Goal: Task Accomplishment & Management: Complete application form

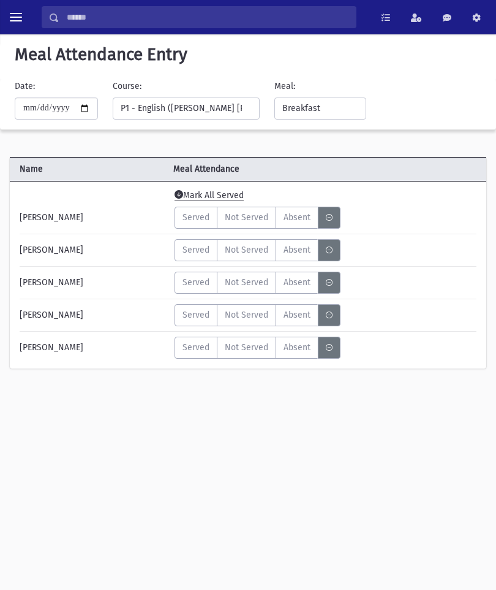
select select "***"
select select "*"
click at [20, 24] on button "toggle menu" at bounding box center [16, 17] width 22 height 22
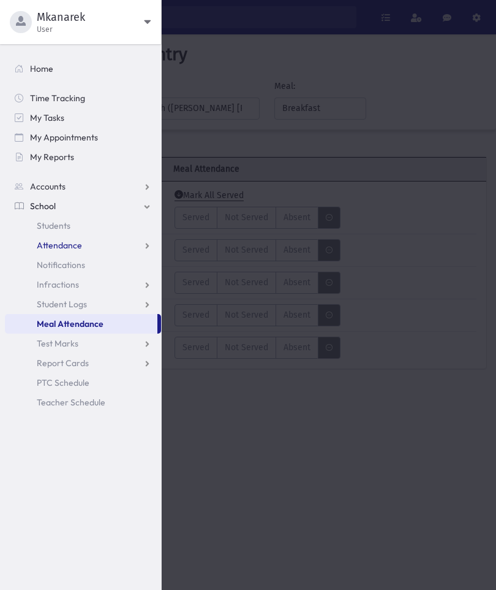
click at [93, 250] on link "Attendance" at bounding box center [83, 245] width 156 height 20
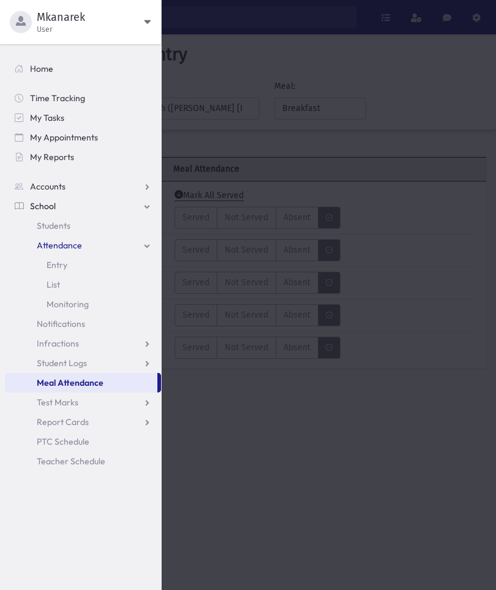
click at [75, 268] on link "Entry" at bounding box center [83, 265] width 156 height 20
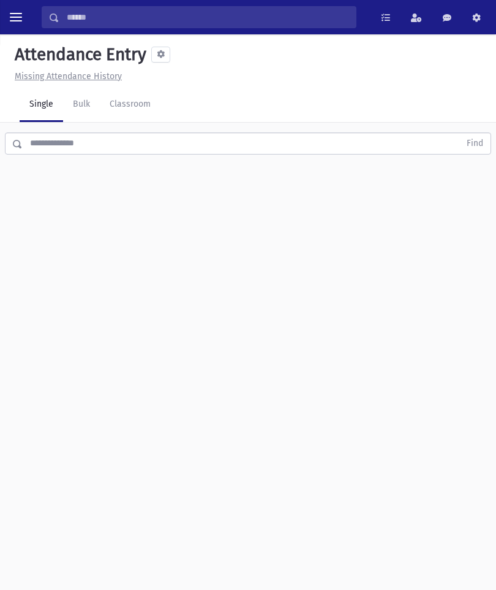
click at [151, 102] on link "Classroom" at bounding box center [130, 105] width 61 height 34
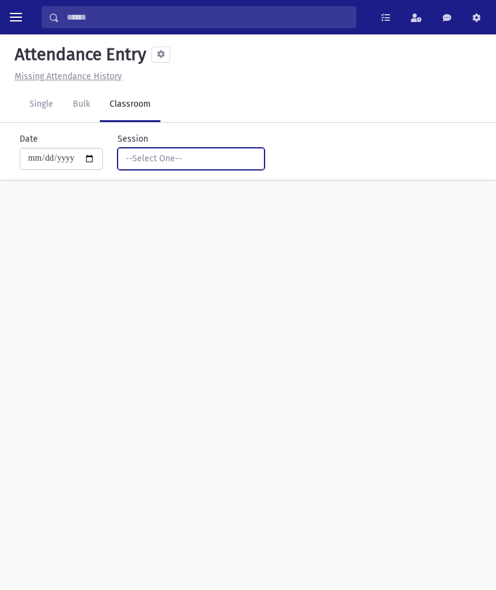
click at [223, 165] on button "--Select One--" at bounding box center [191, 159] width 147 height 22
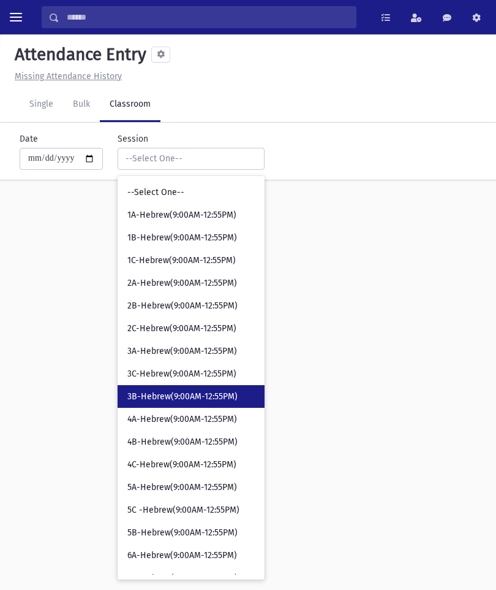
click at [185, 390] on span "3B-Hebrew(9:00AM-12:55PM)" at bounding box center [182, 396] width 110 height 12
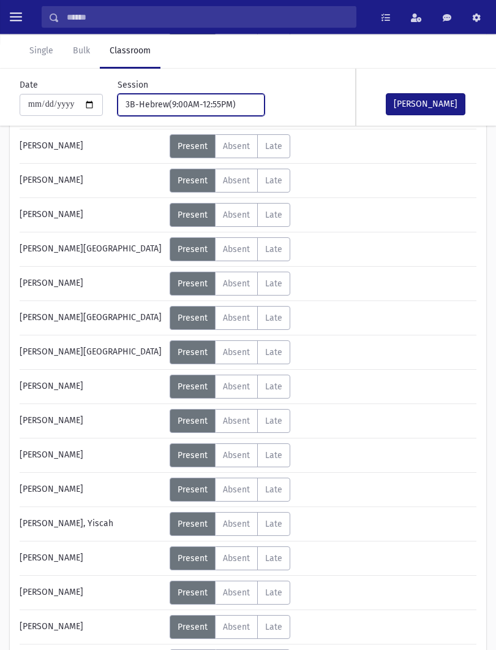
scroll to position [300, 0]
click at [256, 217] on label "Absent A" at bounding box center [236, 215] width 43 height 24
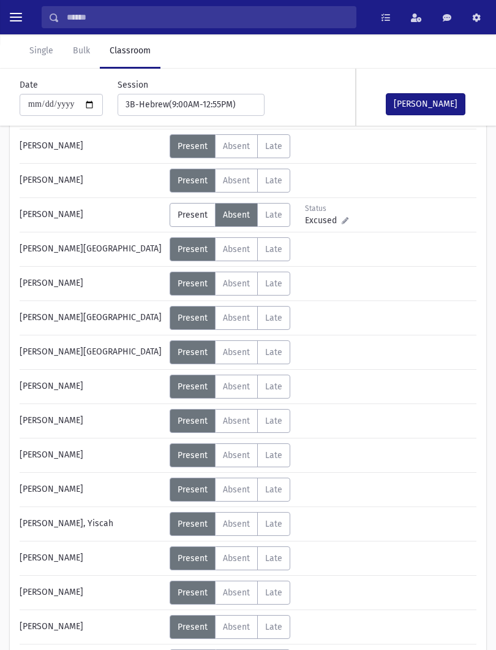
click at [422, 113] on button "[PERSON_NAME]" at bounding box center [426, 104] width 80 height 22
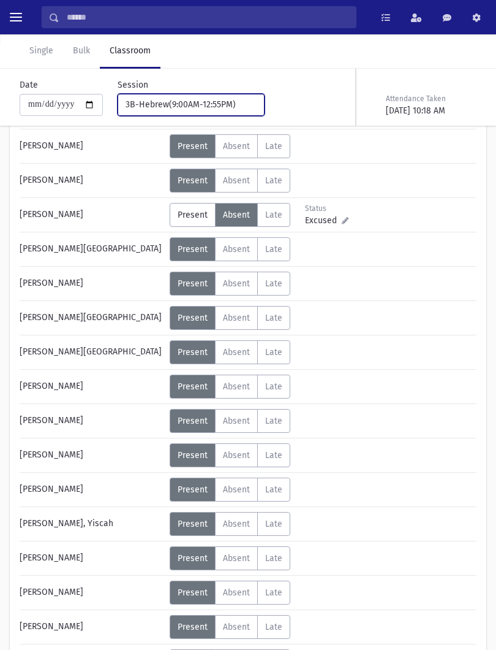
click at [163, 96] on button "3B-Hebrew(9:00AM-12:55PM)" at bounding box center [191, 105] width 147 height 22
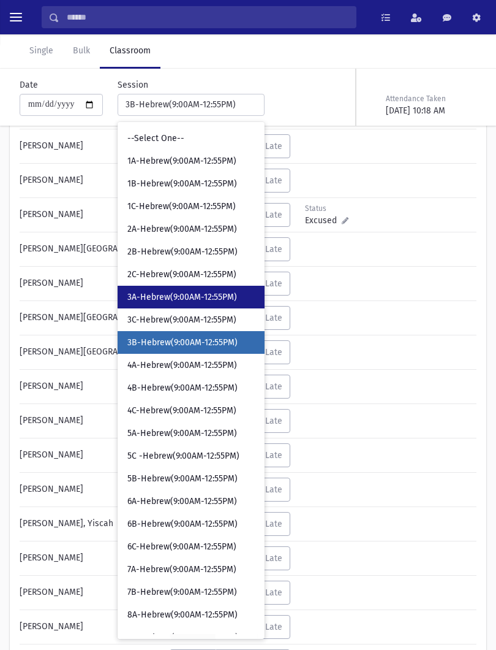
click at [178, 291] on link "3A-Hebrew(9:00AM-12:55PM)" at bounding box center [191, 297] width 147 height 23
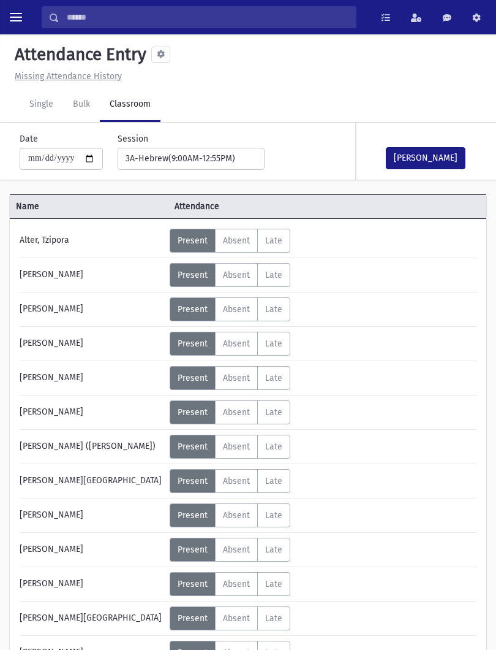
click at [420, 158] on button "[PERSON_NAME]" at bounding box center [426, 158] width 80 height 22
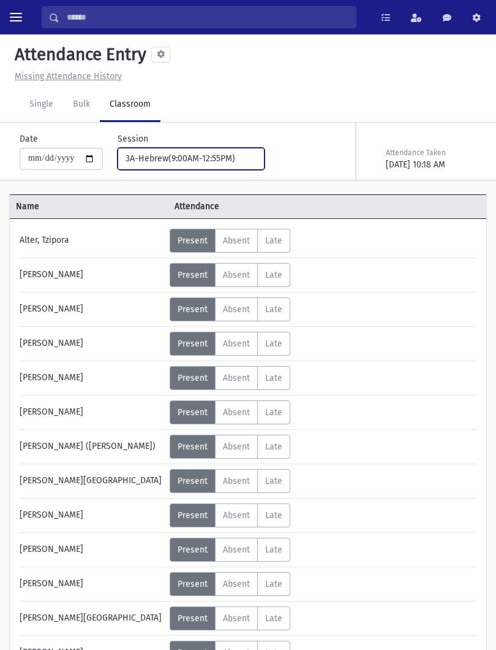
click at [219, 155] on div "3A-Hebrew(9:00AM-12:55PM)" at bounding box center [186, 158] width 121 height 13
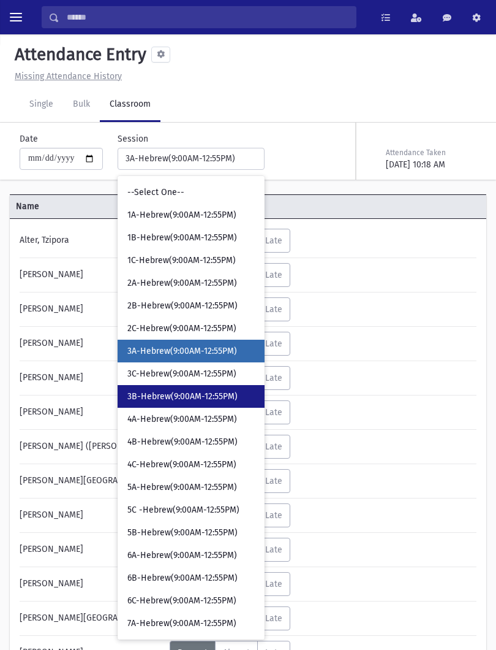
click at [210, 397] on span "3B-Hebrew(9:00AM-12:55PM)" at bounding box center [182, 396] width 110 height 12
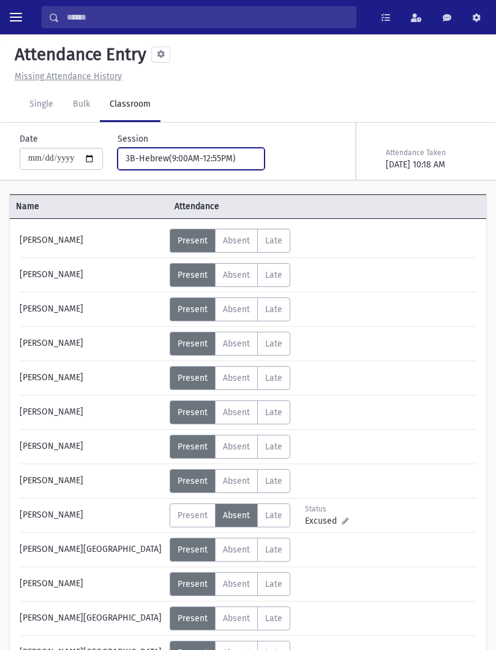
click at [204, 161] on div "3B-Hebrew(9:00AM-12:55PM)" at bounding box center [186, 158] width 121 height 13
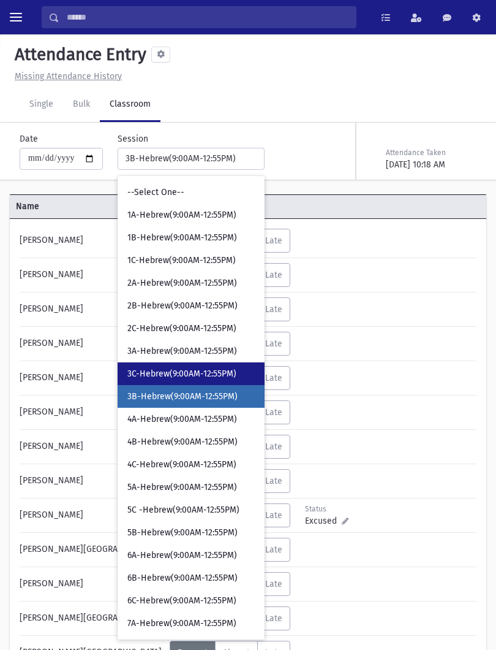
click at [183, 379] on link "3C-Hebrew(9:00AM-12:55PM)" at bounding box center [191, 373] width 147 height 23
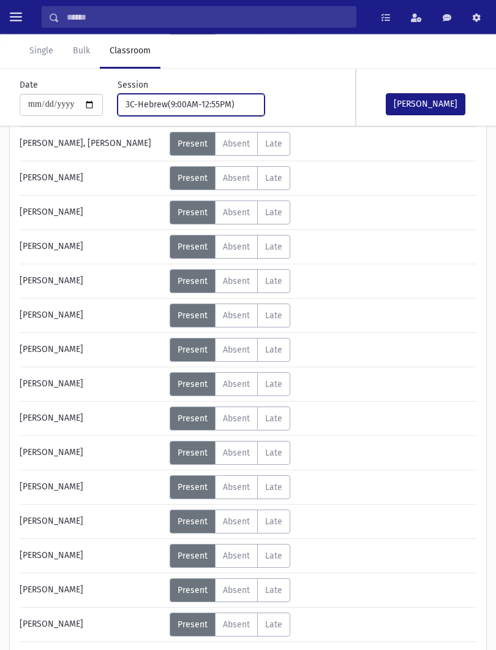
scroll to position [474, 0]
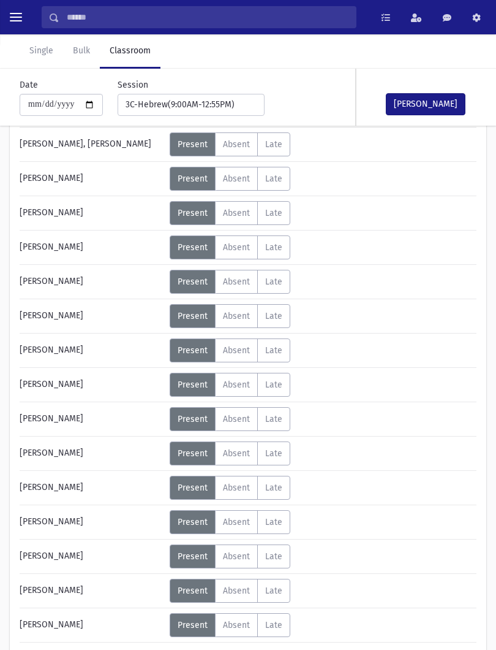
click at [237, 489] on span "Absent" at bounding box center [236, 487] width 27 height 10
click at [435, 108] on button "[PERSON_NAME]" at bounding box center [426, 104] width 80 height 22
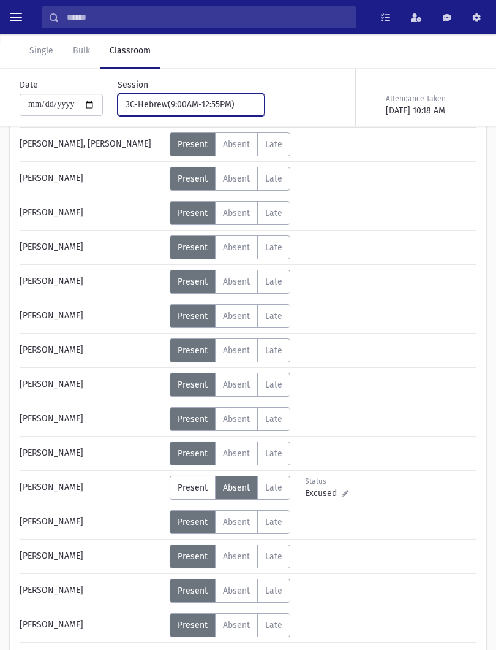
click at [200, 100] on div "3C-Hebrew(9:00AM-12:55PM)" at bounding box center [186, 104] width 121 height 13
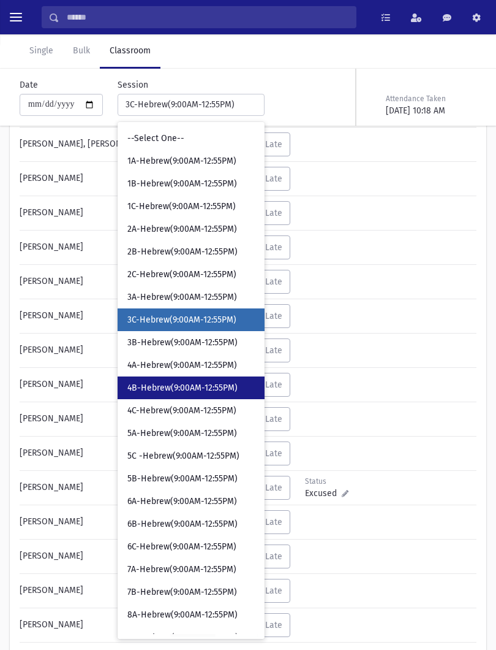
click at [170, 392] on span "4B-Hebrew(9:00AM-12:55PM)" at bounding box center [182, 388] width 110 height 12
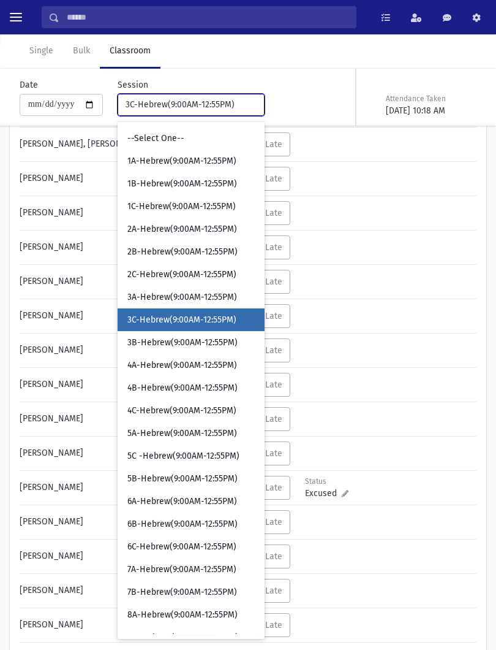
select select "****"
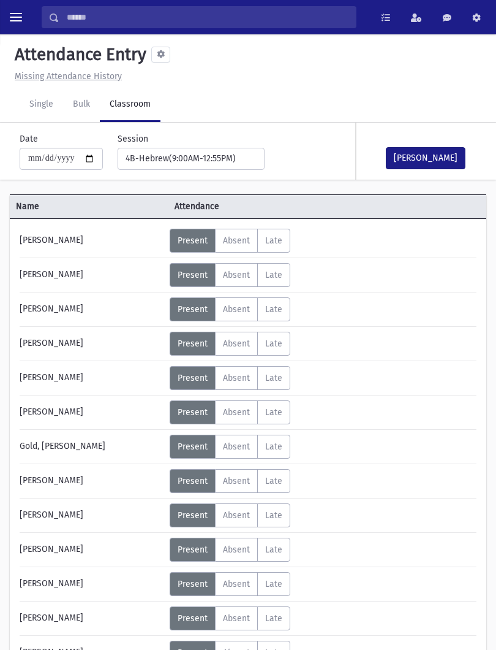
click at [218, 589] on div "Error occurred. Unable to update record." at bounding box center [248, 636] width 172 height 28
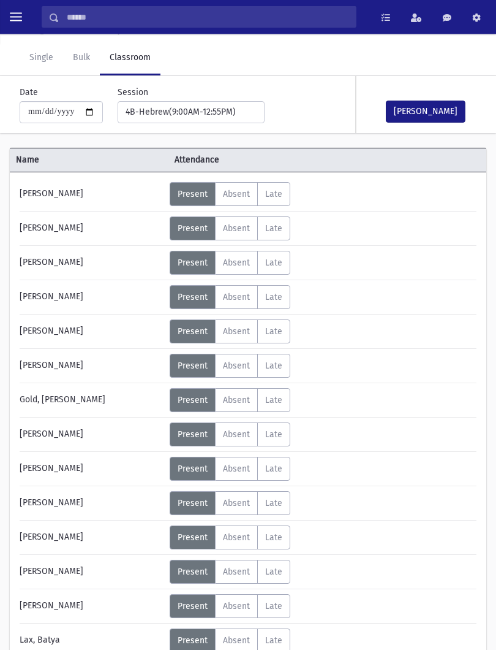
scroll to position [47, 0]
click at [241, 467] on span "Absent" at bounding box center [236, 468] width 27 height 10
click at [325, 480] on span "Excused" at bounding box center [323, 474] width 37 height 13
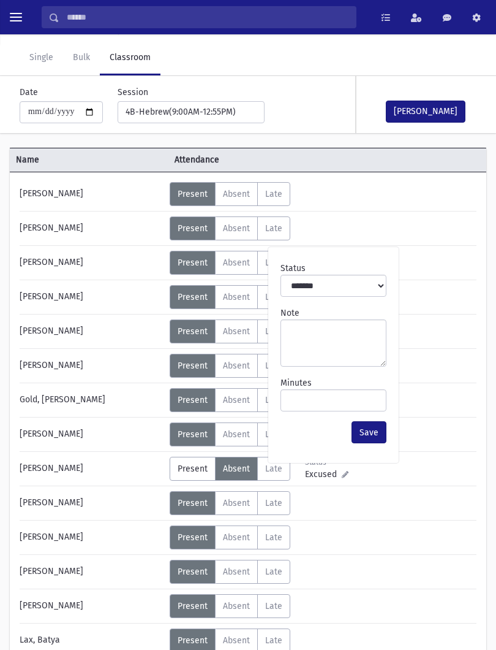
click at [332, 470] on span "Excused" at bounding box center [323, 474] width 37 height 13
click at [338, 352] on textarea "Note" at bounding box center [334, 342] width 106 height 47
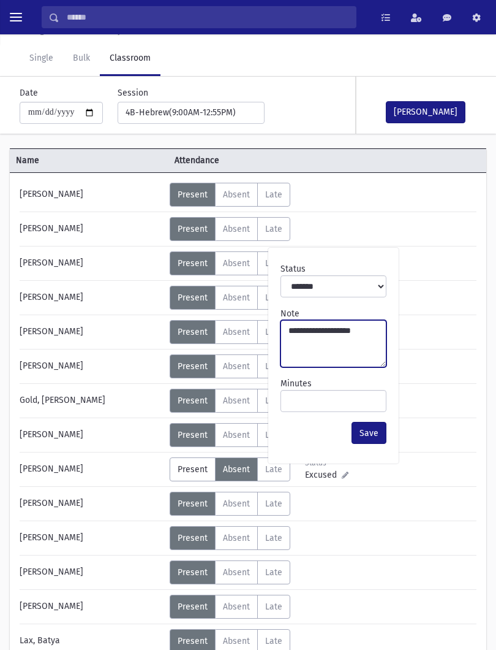
type textarea "**********"
click at [439, 116] on button "[PERSON_NAME]" at bounding box center [426, 112] width 80 height 22
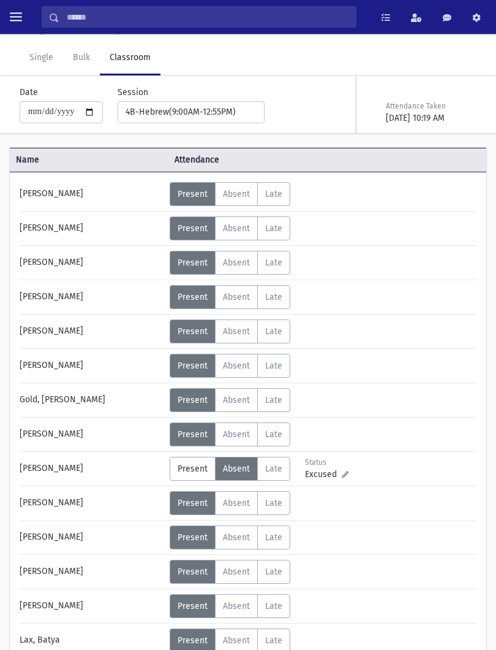
scroll to position [47, 0]
click at [195, 113] on div "4B-Hebrew(9:00AM-12:55PM)" at bounding box center [186, 111] width 121 height 13
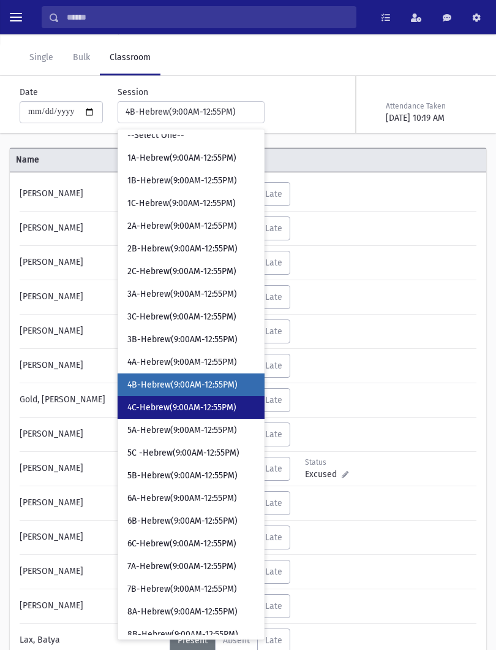
click at [183, 398] on link "4C-Hebrew(9:00AM-12:55PM)" at bounding box center [191, 407] width 147 height 23
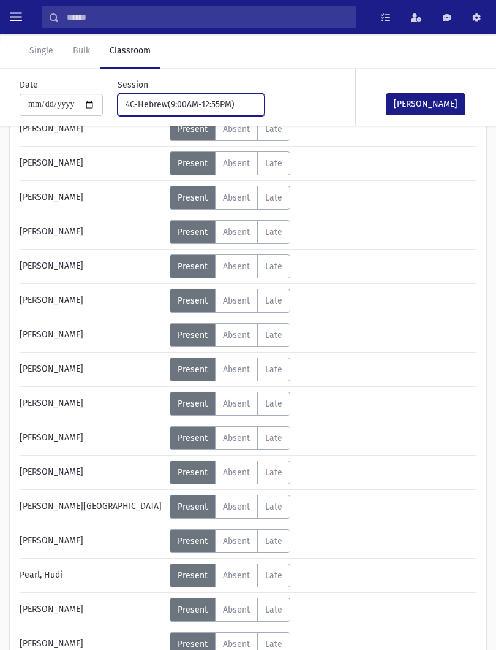
scroll to position [249, 0]
click at [246, 539] on span "Absent" at bounding box center [236, 541] width 27 height 10
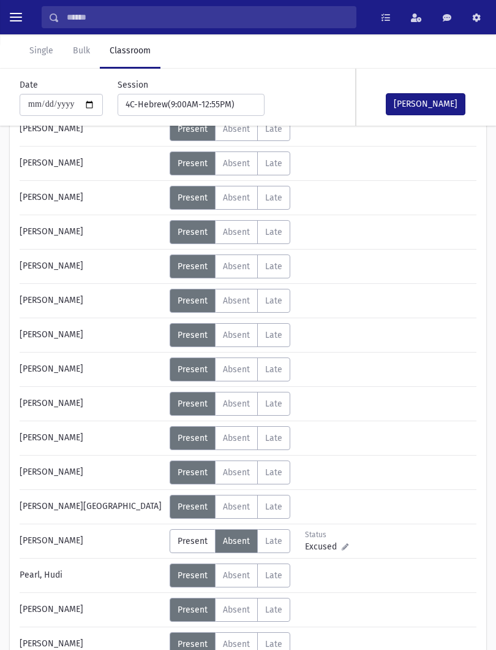
click at [427, 94] on button "[PERSON_NAME]" at bounding box center [426, 104] width 80 height 22
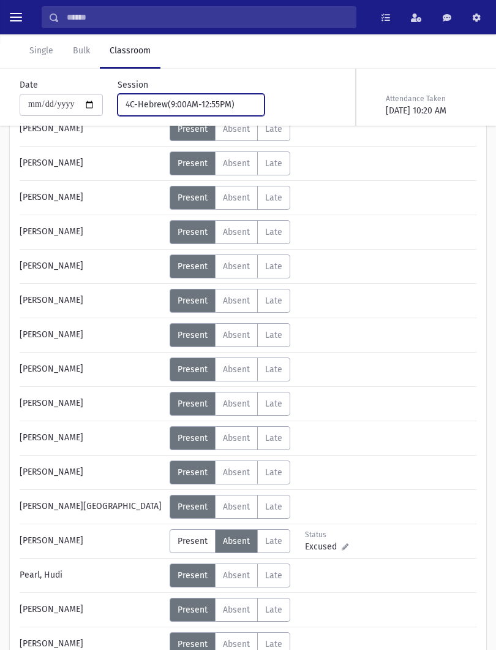
click at [210, 97] on button "4C-Hebrew(9:00AM-12:55PM)" at bounding box center [191, 105] width 147 height 22
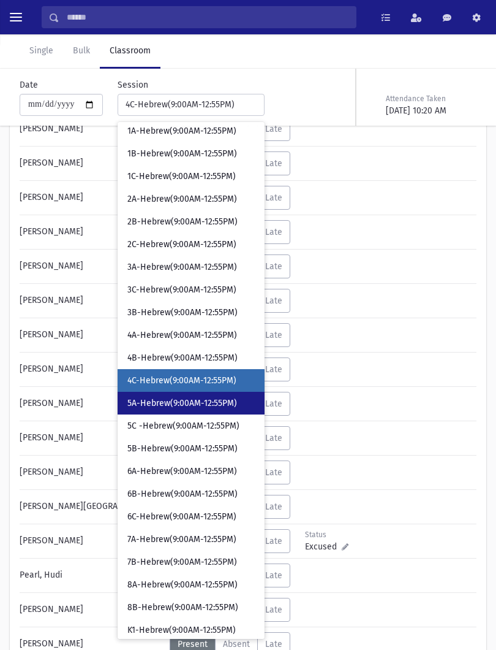
click at [172, 403] on span "5A-Hebrew(9:00AM-12:55PM)" at bounding box center [182, 403] width 110 height 12
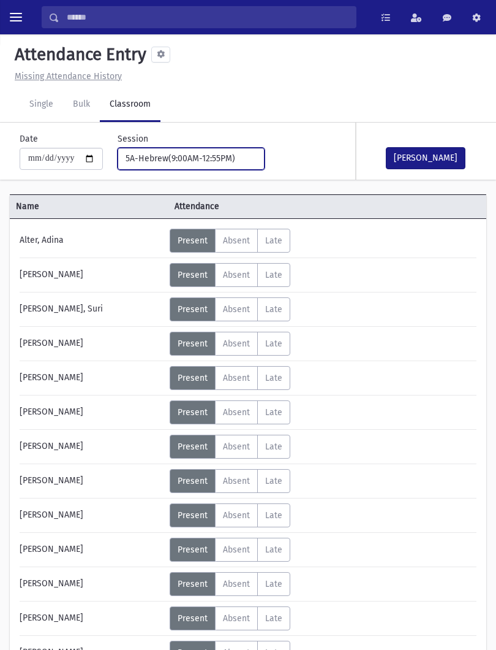
click at [189, 158] on div "5A-Hebrew(9:00AM-12:55PM)" at bounding box center [186, 158] width 121 height 13
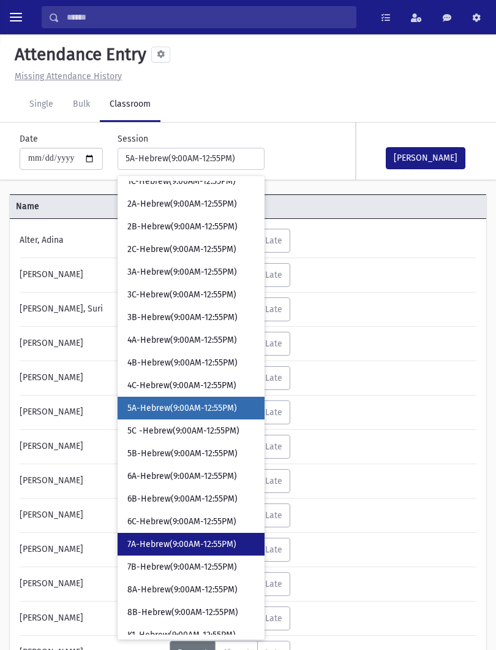
click at [189, 541] on span "7A-Hebrew(9:00AM-12:55PM)" at bounding box center [181, 544] width 109 height 12
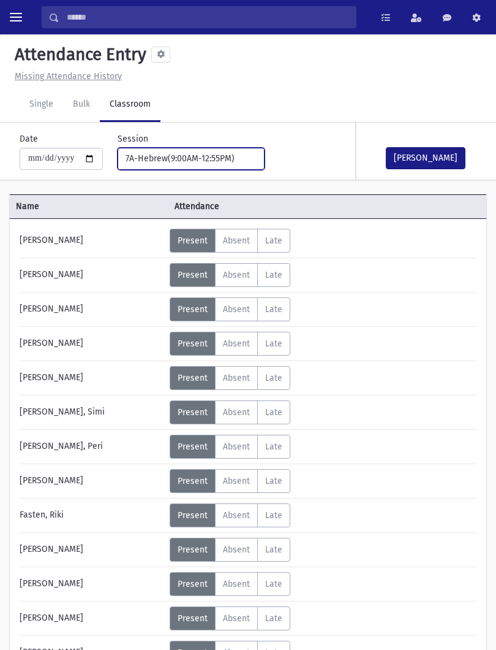
click at [207, 159] on div "7A-Hebrew(9:00AM-12:55PM)" at bounding box center [186, 158] width 121 height 13
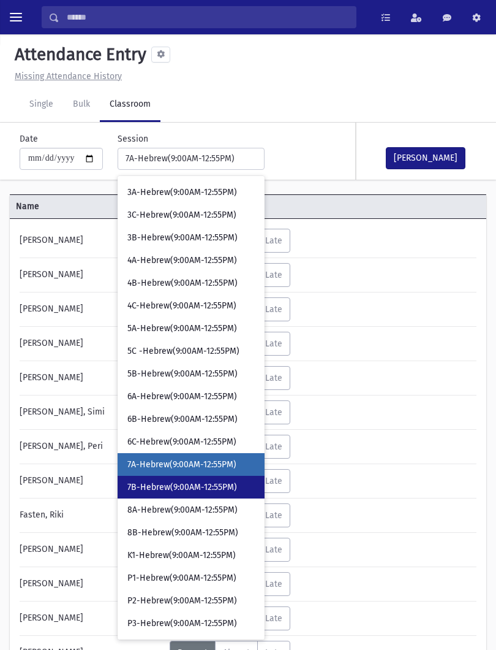
click at [183, 487] on span "7B-Hebrew(9:00AM-12:55PM)" at bounding box center [182, 487] width 110 height 12
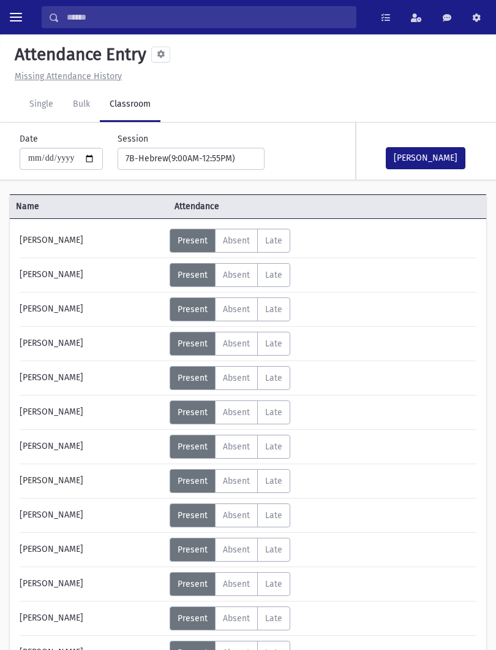
click at [439, 161] on button "[PERSON_NAME]" at bounding box center [426, 158] width 80 height 22
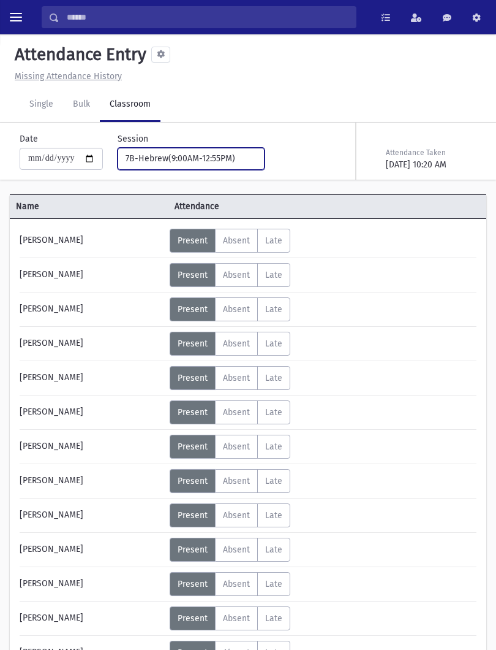
click at [219, 148] on button "7B-Hebrew(9:00AM-12:55PM)" at bounding box center [191, 159] width 147 height 22
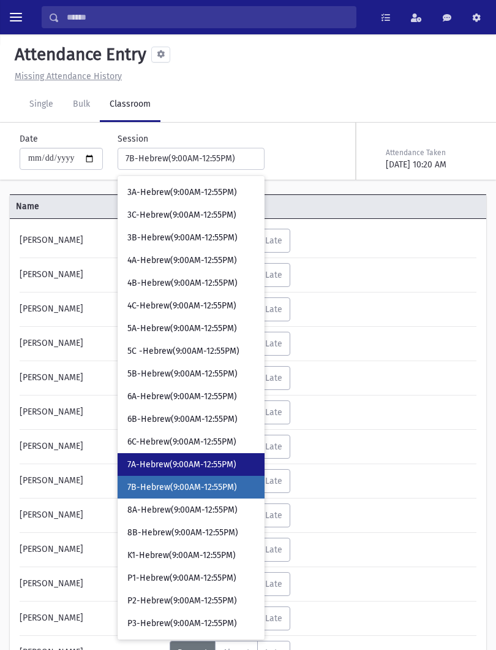
click at [212, 457] on link "7A-Hebrew(9:00AM-12:55PM)" at bounding box center [191, 464] width 147 height 23
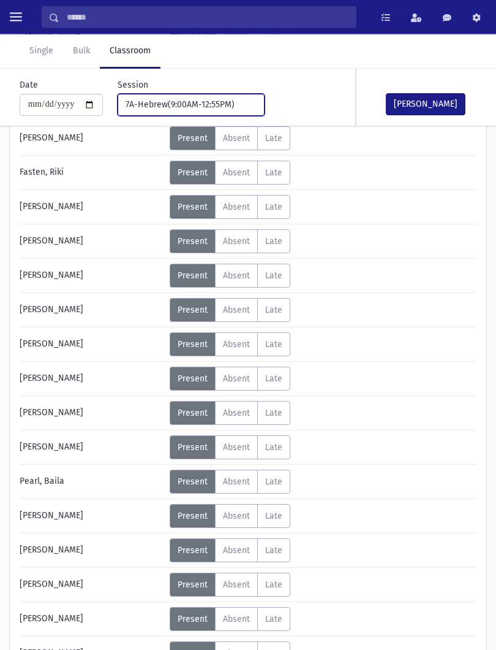
scroll to position [340, 0]
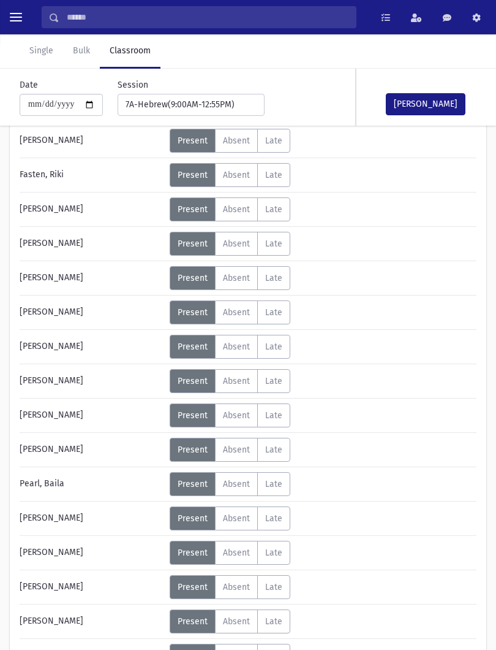
click at [244, 554] on span "Absent" at bounding box center [236, 552] width 27 height 10
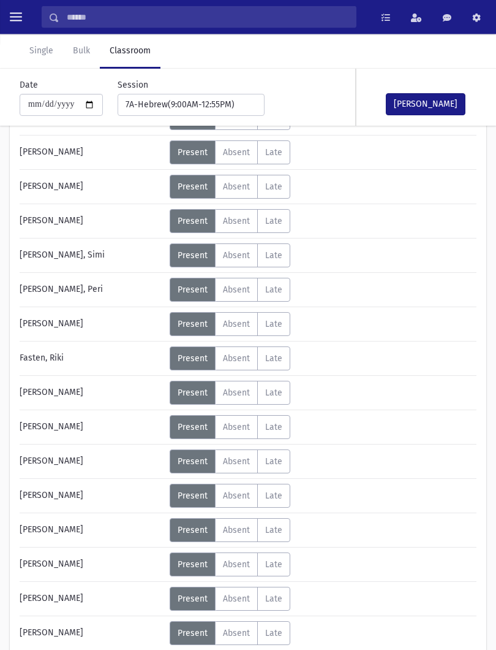
scroll to position [158, 0]
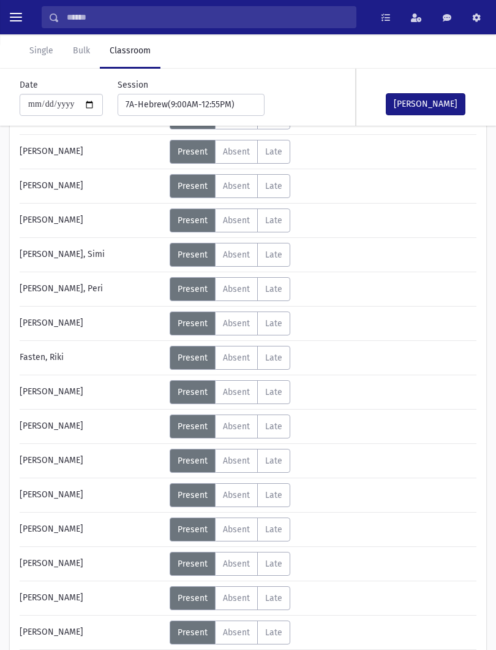
click at [234, 189] on span "Absent" at bounding box center [236, 186] width 27 height 10
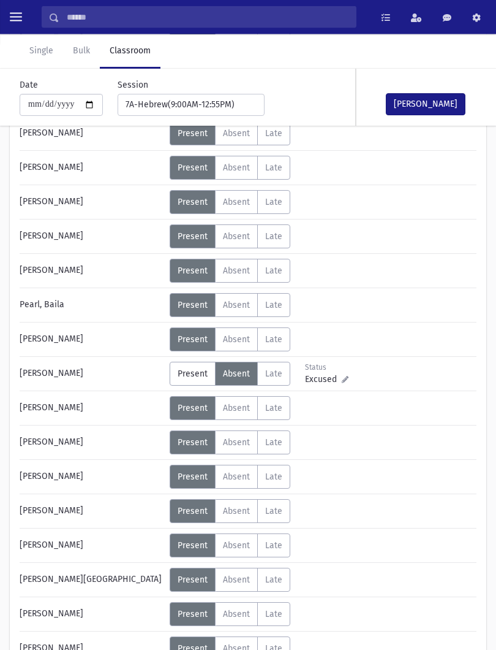
scroll to position [605, 0]
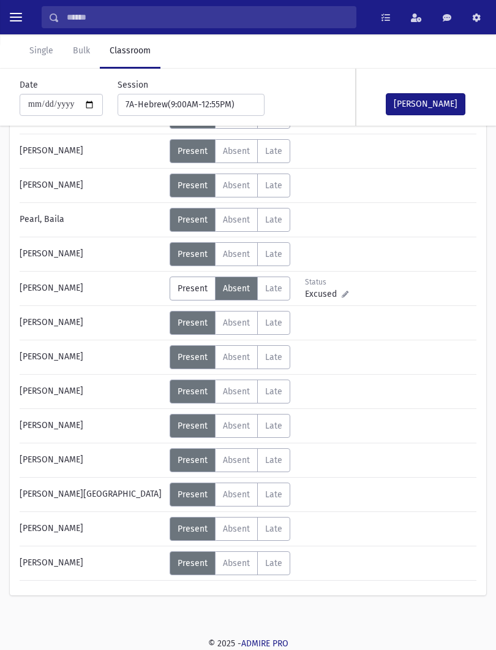
click at [236, 359] on span "Absent" at bounding box center [236, 357] width 27 height 10
click at [253, 563] on label "Absent A" at bounding box center [236, 563] width 43 height 24
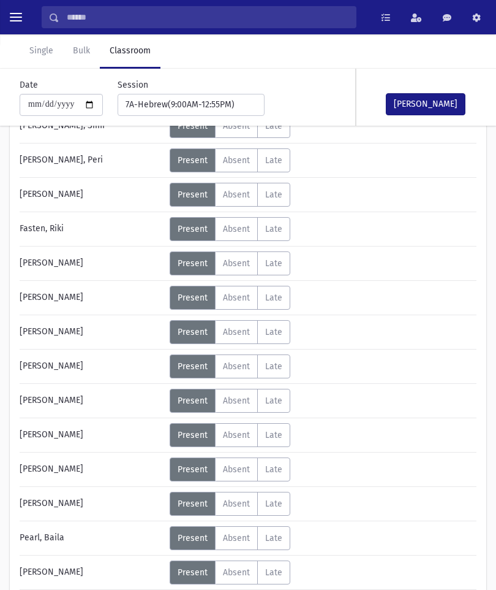
scroll to position [239, 0]
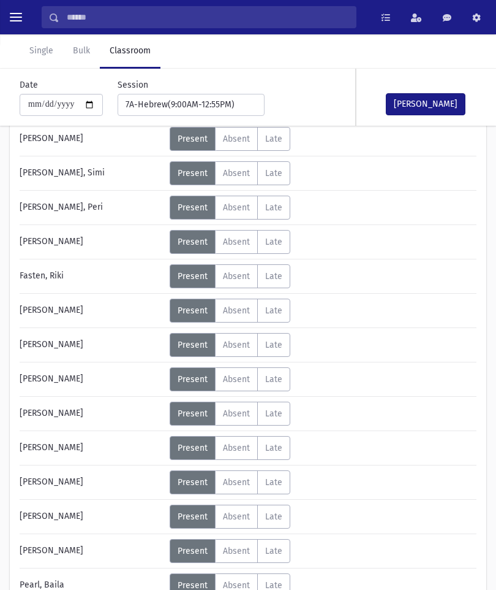
click at [237, 215] on label "Absent A" at bounding box center [236, 208] width 43 height 24
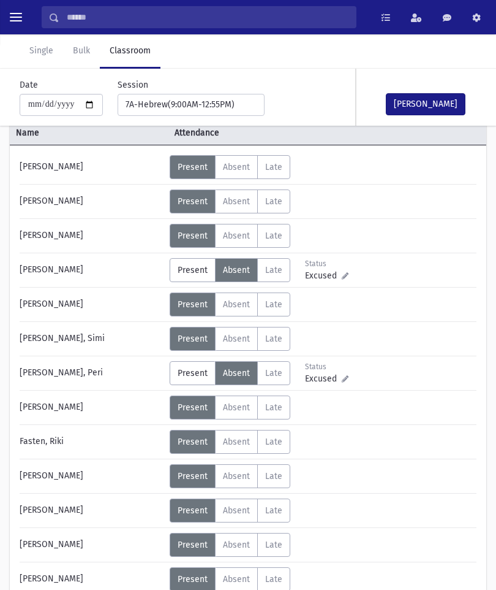
scroll to position [73, 0]
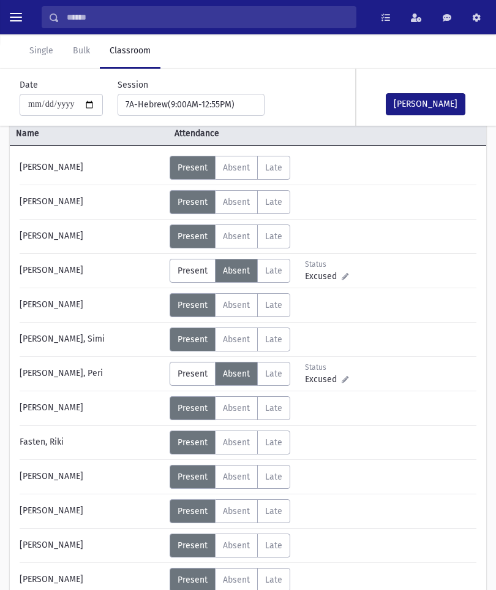
click at [439, 108] on button "[PERSON_NAME]" at bounding box center [426, 104] width 80 height 22
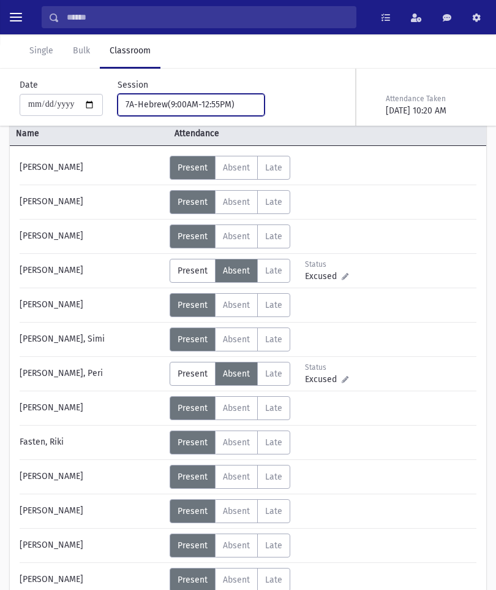
click at [211, 106] on div "7A-Hebrew(9:00AM-12:55PM)" at bounding box center [186, 104] width 121 height 13
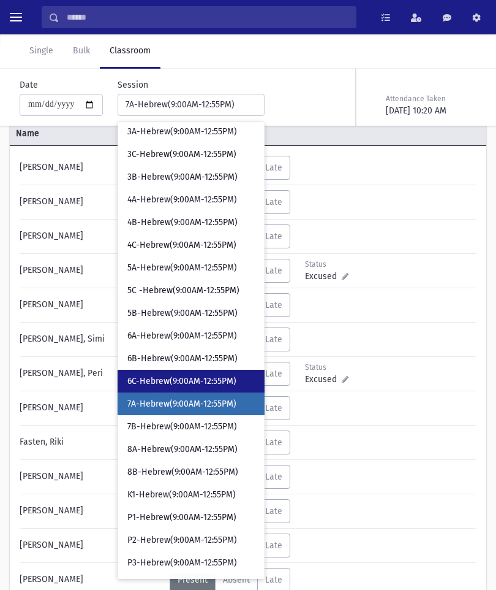
click at [171, 383] on span "6C-Hebrew(9:00AM-12:55PM)" at bounding box center [181, 381] width 109 height 12
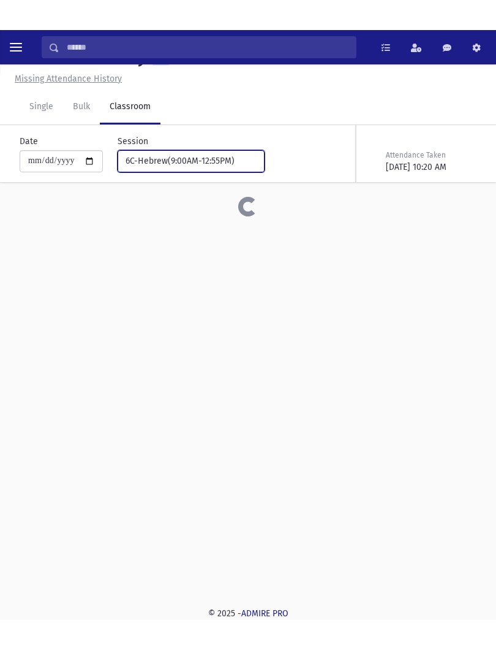
scroll to position [28, 0]
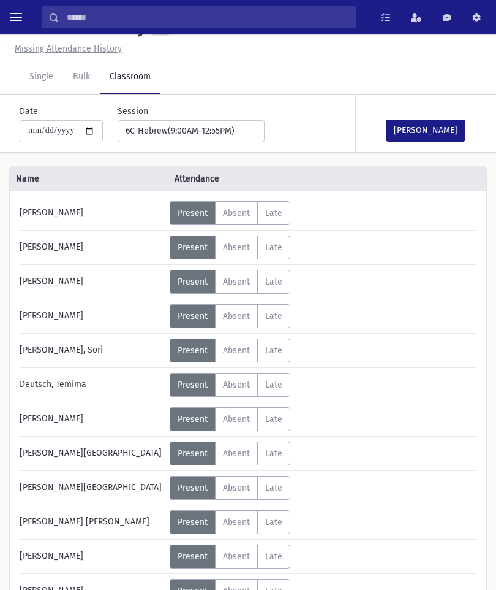
click at [432, 137] on button "[PERSON_NAME]" at bounding box center [426, 131] width 80 height 22
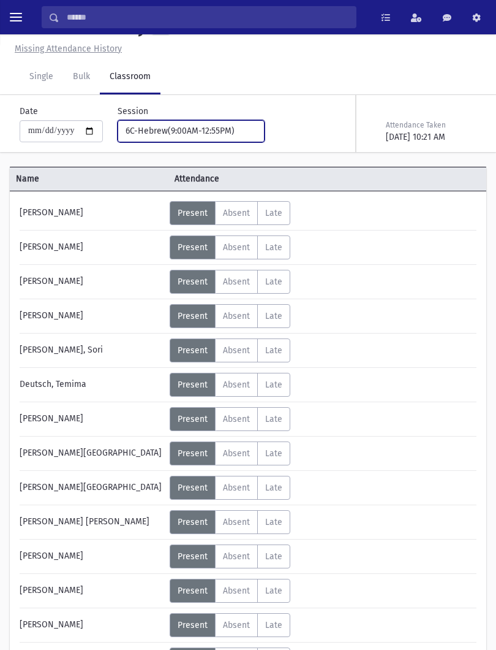
click at [208, 126] on div "6C-Hebrew(9:00AM-12:55PM)" at bounding box center [186, 130] width 121 height 13
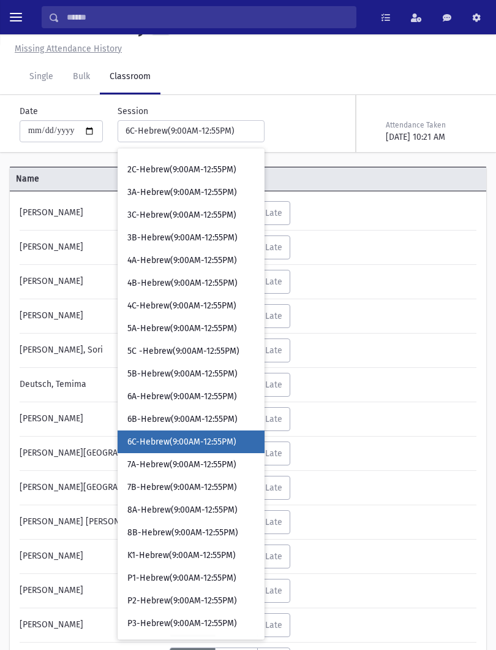
scroll to position [131, 0]
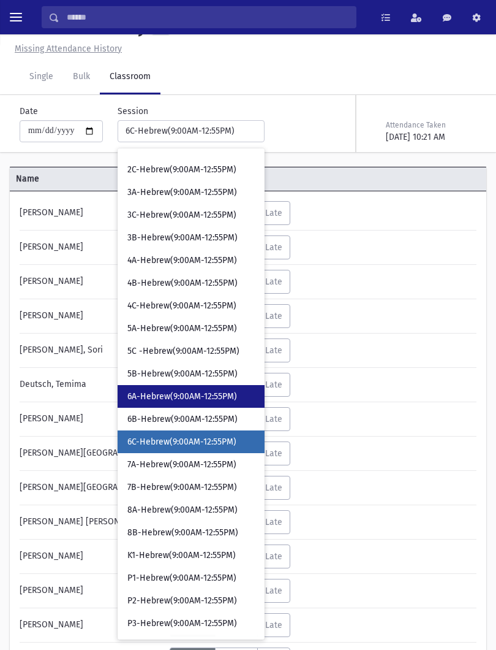
click at [191, 396] on span "6A-Hebrew(9:00AM-12:55PM)" at bounding box center [182, 396] width 110 height 12
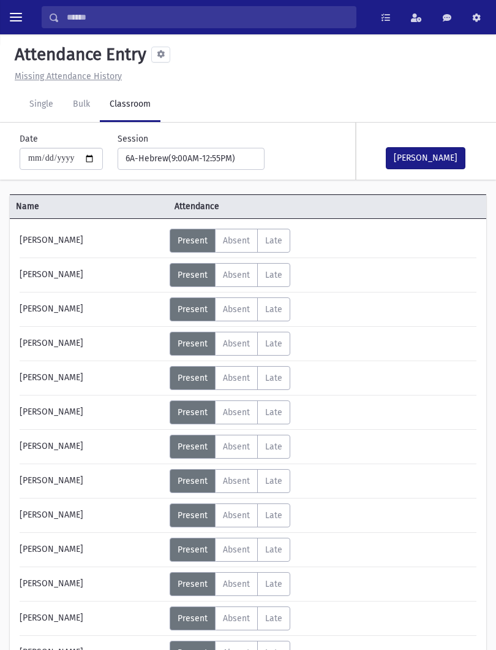
click at [411, 147] on button "[PERSON_NAME]" at bounding box center [426, 158] width 80 height 22
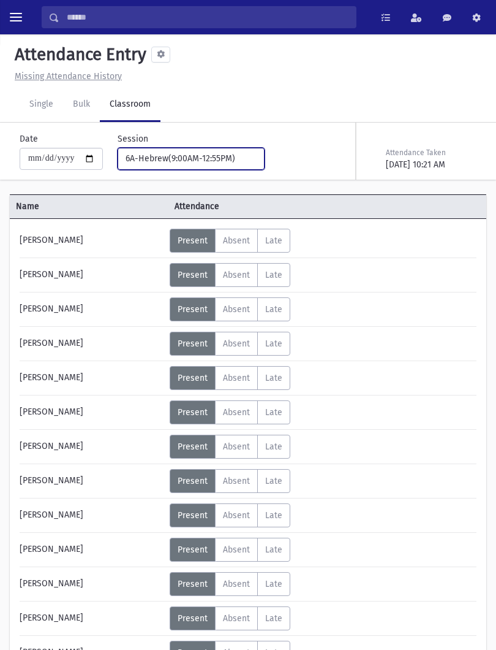
click at [209, 161] on div "6A-Hebrew(9:00AM-12:55PM)" at bounding box center [186, 158] width 121 height 13
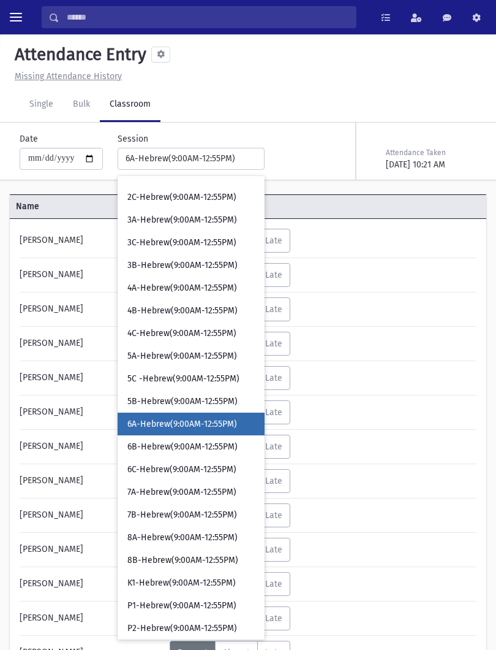
scroll to position [147, 0]
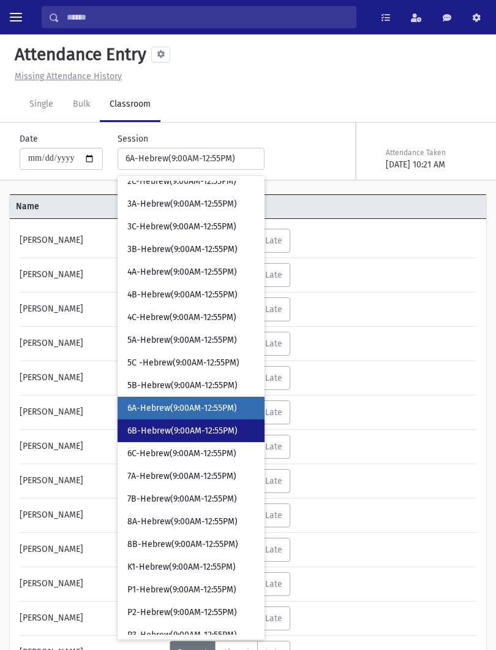
click at [203, 427] on span "6B-Hebrew(9:00AM-12:55PM)" at bounding box center [182, 431] width 110 height 12
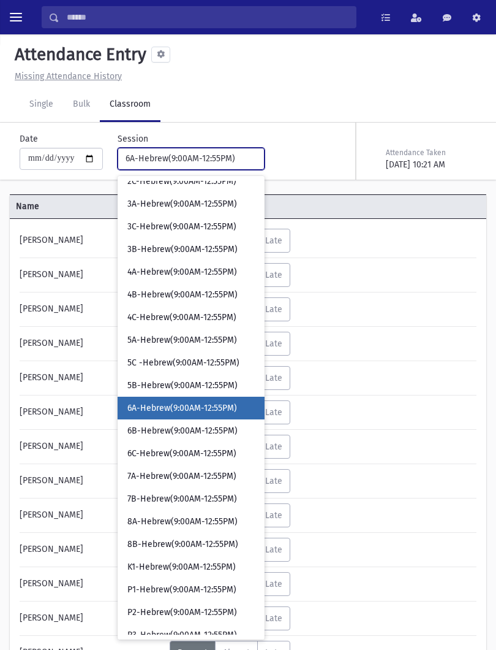
select select "****"
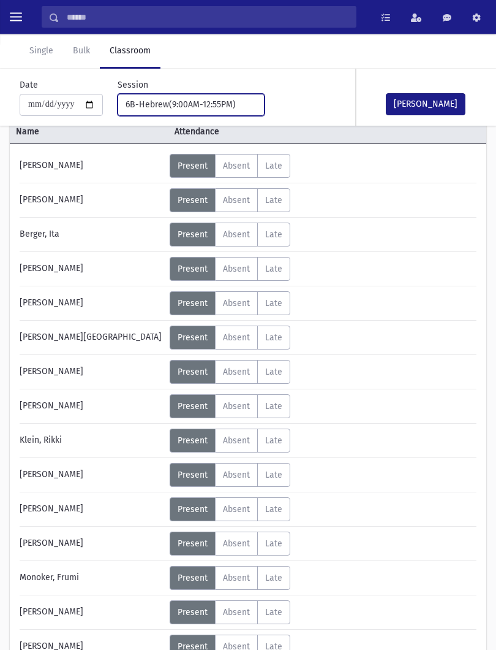
scroll to position [75, 0]
click at [239, 471] on span "Absent" at bounding box center [236, 475] width 27 height 10
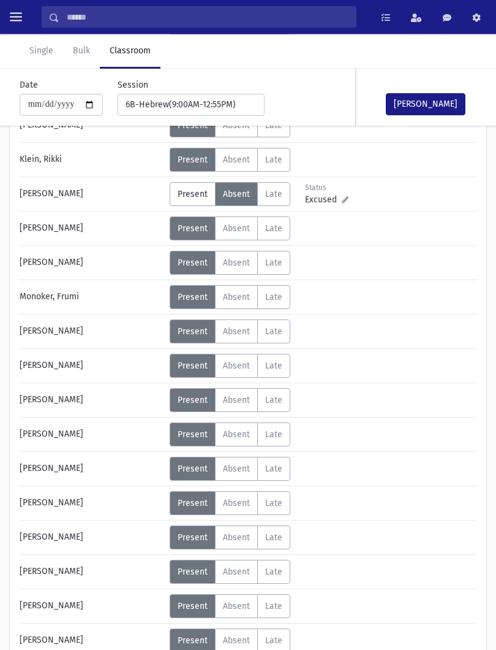
scroll to position [356, 0]
click at [242, 501] on span "Absent" at bounding box center [236, 503] width 27 height 10
click at [330, 504] on span "Excused" at bounding box center [323, 508] width 37 height 13
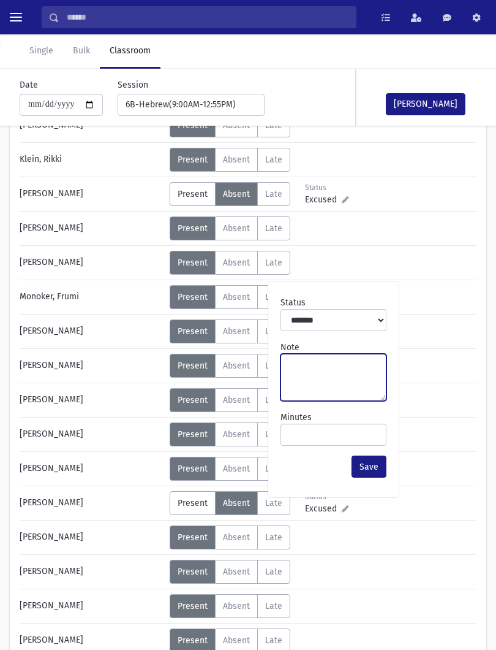
click at [335, 375] on textarea "Note" at bounding box center [334, 377] width 106 height 47
type textarea "**********"
click at [440, 105] on button "[PERSON_NAME]" at bounding box center [426, 104] width 80 height 22
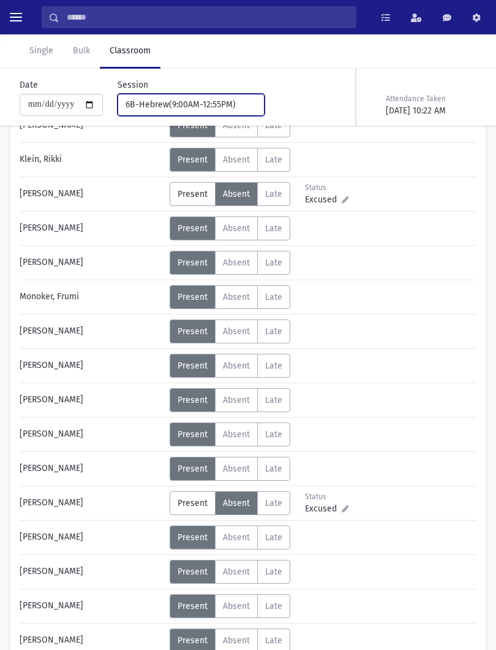
click at [204, 112] on button "6B-Hebrew(9:00AM-12:55PM)" at bounding box center [191, 105] width 147 height 22
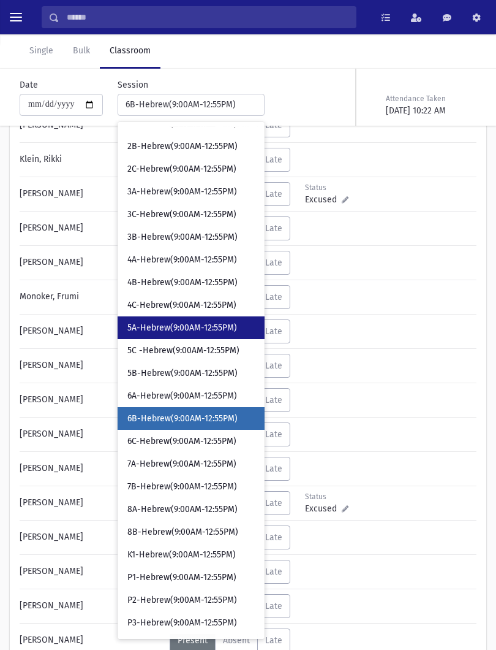
click at [188, 333] on link "5A-Hebrew(9:00AM-12:55PM)" at bounding box center [191, 327] width 147 height 23
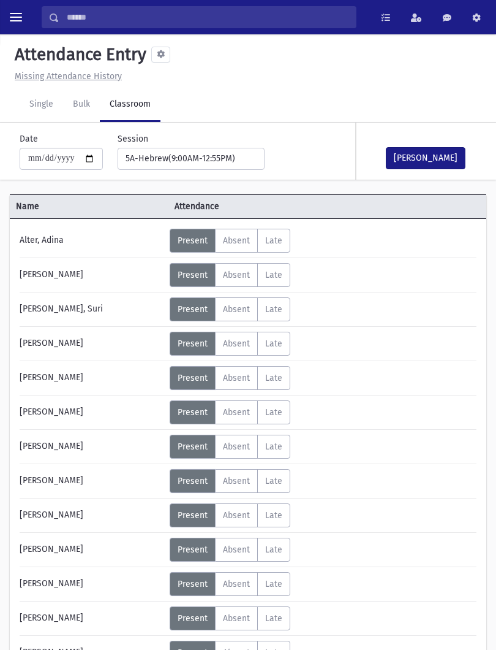
click at [445, 149] on button "[PERSON_NAME]" at bounding box center [426, 158] width 80 height 22
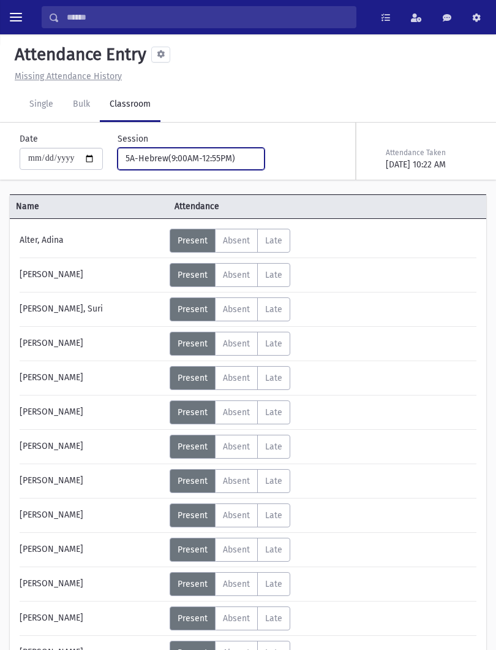
click at [222, 167] on button "5A-Hebrew(9:00AM-12:55PM)" at bounding box center [191, 159] width 147 height 22
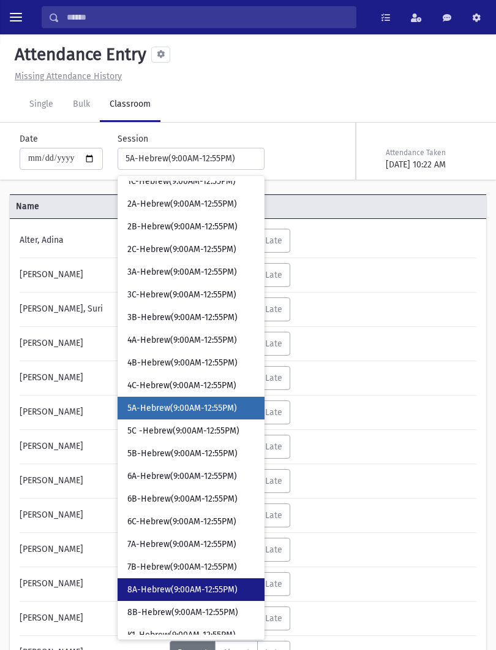
click at [178, 584] on span "8A-Hebrew(9:00AM-12:55PM)" at bounding box center [182, 590] width 110 height 12
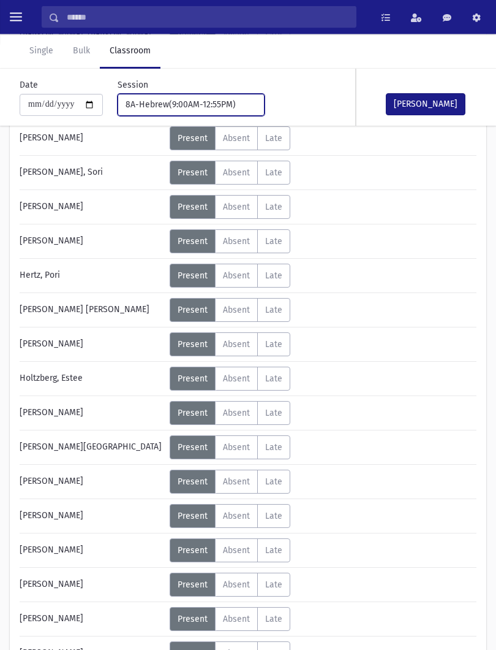
scroll to position [274, 0]
click at [230, 268] on label "Absent A" at bounding box center [236, 276] width 43 height 24
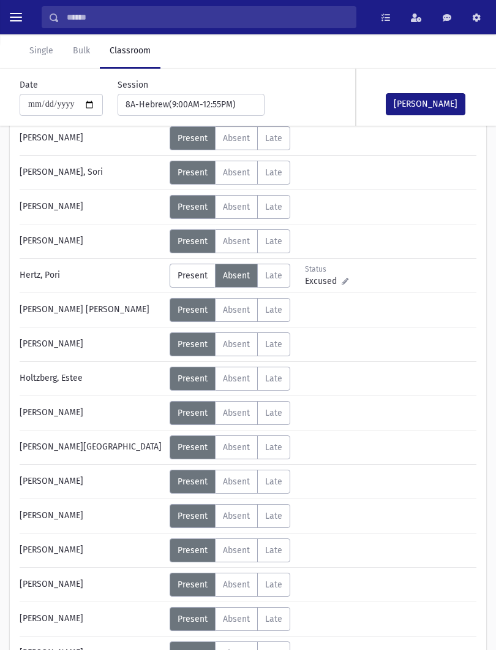
click at [437, 100] on button "[PERSON_NAME]" at bounding box center [426, 104] width 80 height 22
click at [253, 104] on div "**********" at bounding box center [170, 92] width 314 height 47
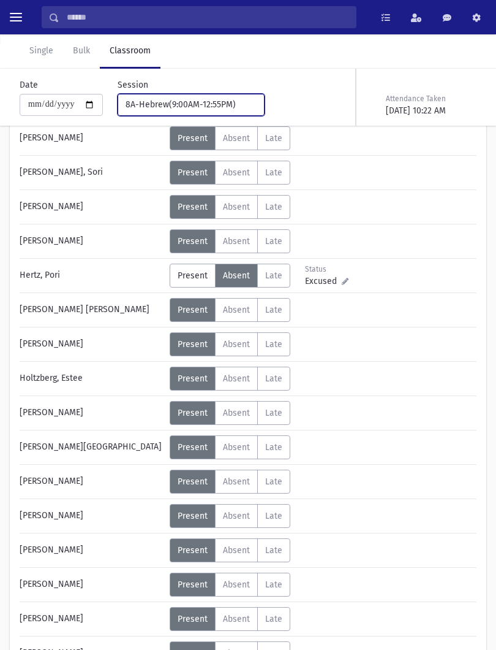
click at [220, 105] on div "8A-Hebrew(9:00AM-12:55PM)" at bounding box center [186, 104] width 121 height 13
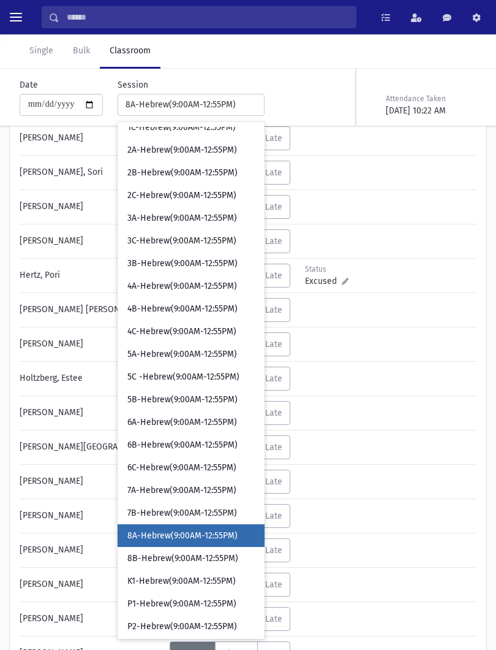
scroll to position [105, 0]
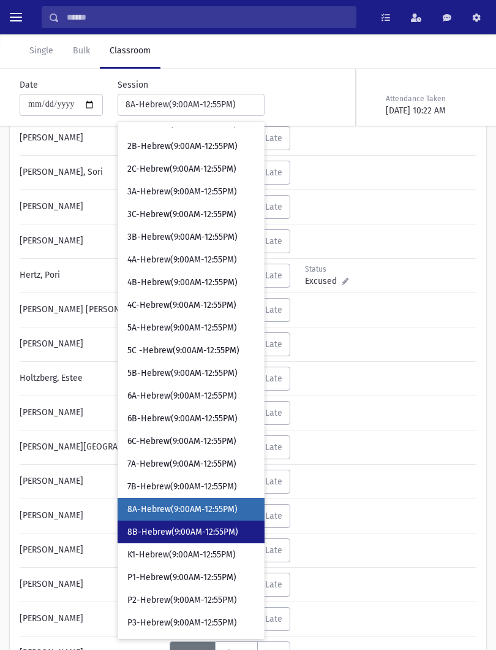
click at [188, 532] on span "8B-Hebrew(9:00AM-12:55PM)" at bounding box center [182, 532] width 111 height 12
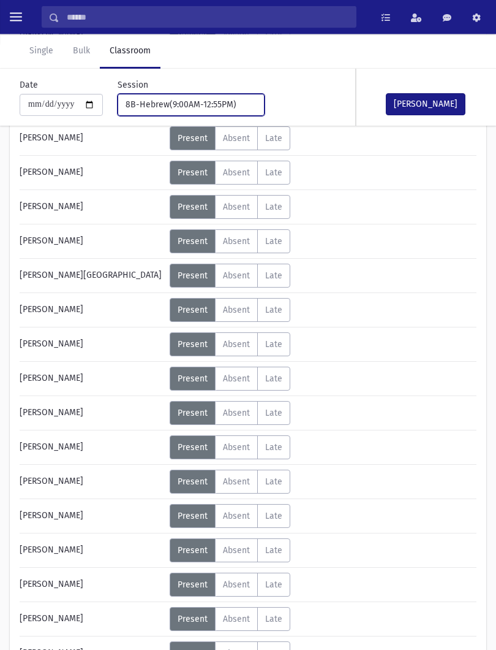
scroll to position [343, 0]
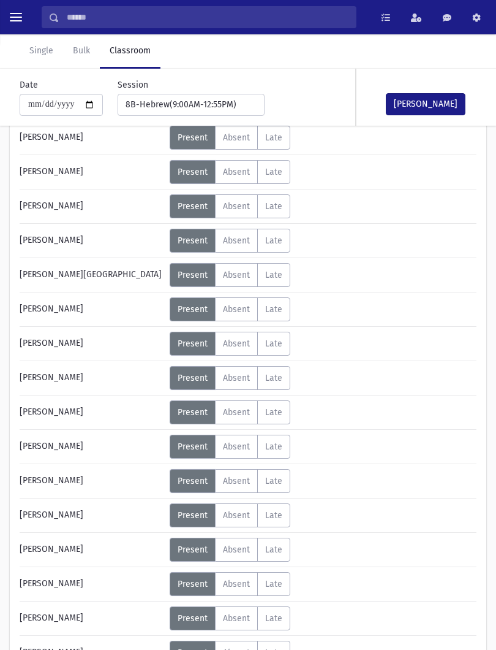
click at [237, 409] on span "Absent" at bounding box center [236, 412] width 27 height 10
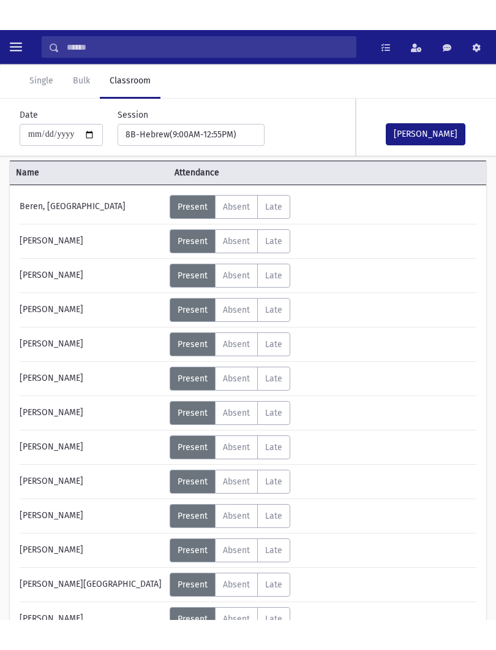
scroll to position [61, 0]
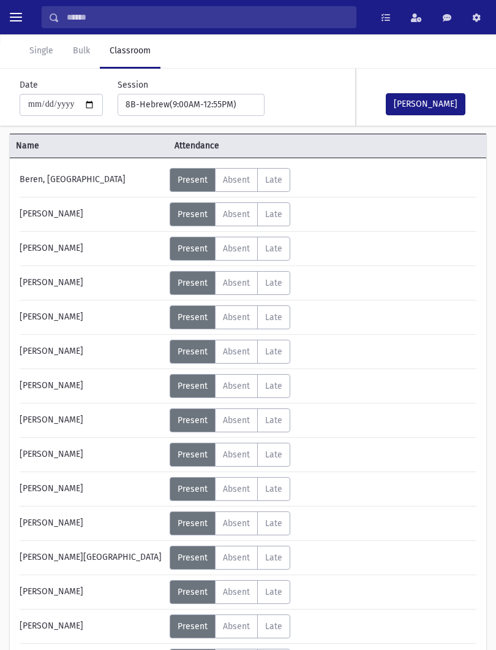
click at [250, 215] on span "Absent" at bounding box center [236, 214] width 27 height 10
click at [452, 112] on button "[PERSON_NAME]" at bounding box center [426, 104] width 80 height 22
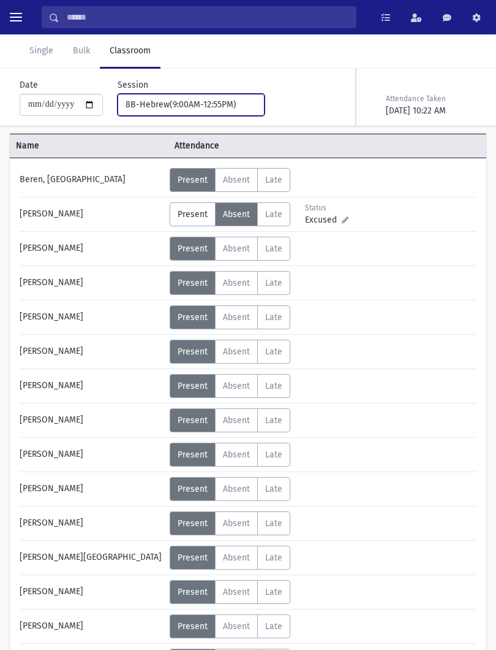
click at [204, 102] on div "8B-Hebrew(9:00AM-12:55PM)" at bounding box center [186, 104] width 121 height 13
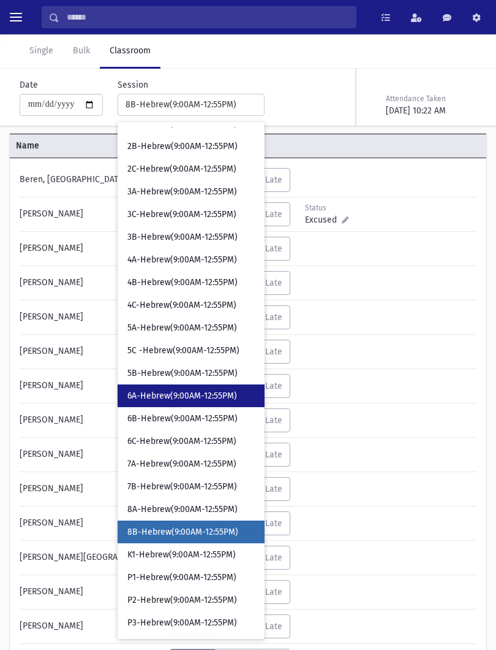
click at [206, 397] on span "6A-Hebrew(9:00AM-12:55PM)" at bounding box center [182, 396] width 110 height 12
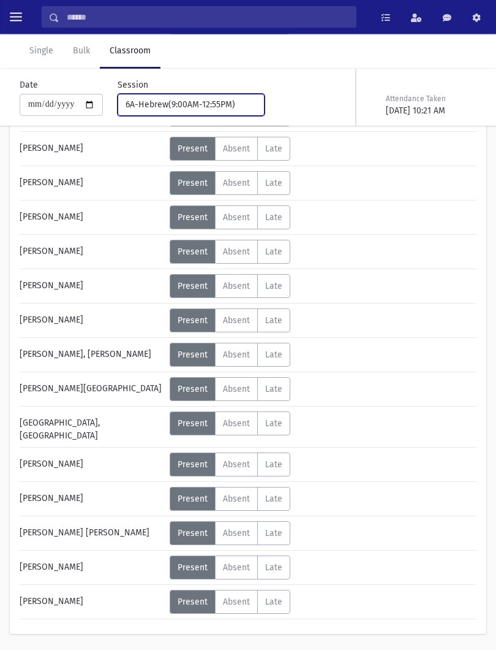
scroll to position [399, 0]
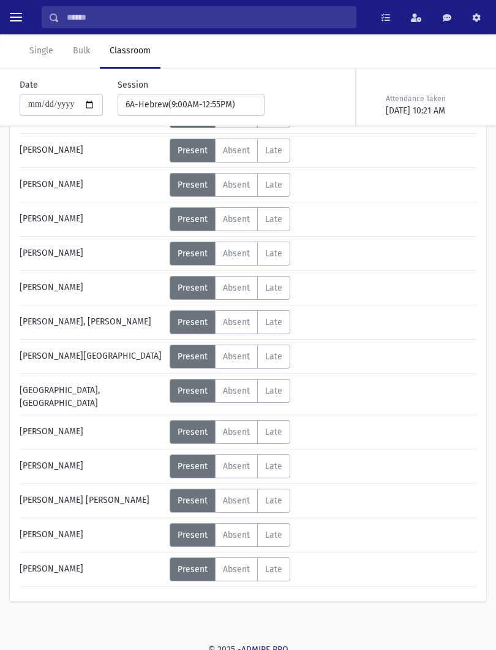
click at [229, 535] on label "Absent A" at bounding box center [236, 535] width 43 height 24
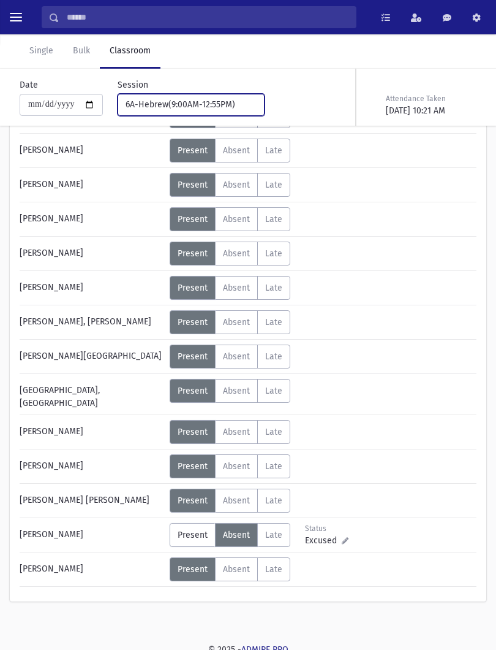
click at [225, 109] on div "6A-Hebrew(9:00AM-12:55PM)" at bounding box center [186, 104] width 121 height 13
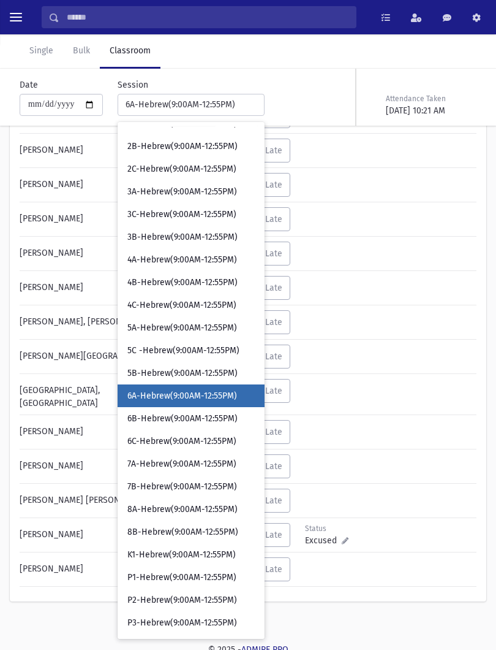
click at [131, 386] on link "6A-Hebrew(9:00AM-12:55PM)" at bounding box center [191, 395] width 147 height 23
select select "****"
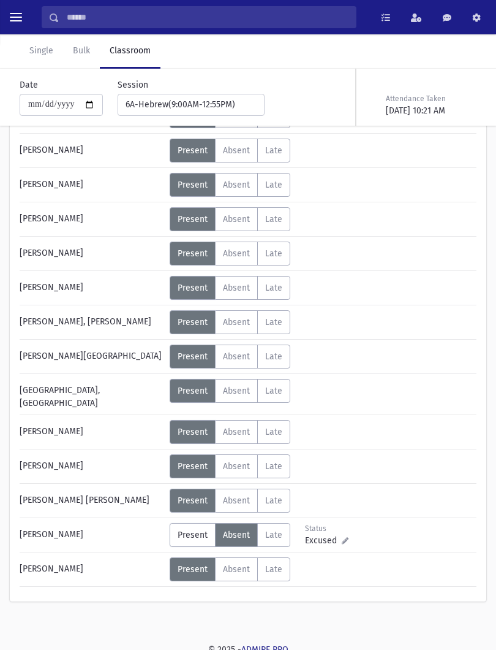
click at [23, 10] on button "toggle menu" at bounding box center [16, 17] width 22 height 22
